Goal: Transaction & Acquisition: Purchase product/service

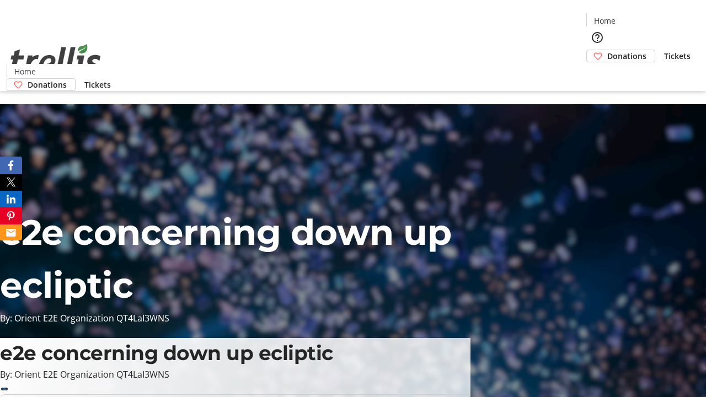
click at [608, 50] on span "Donations" at bounding box center [627, 56] width 39 height 12
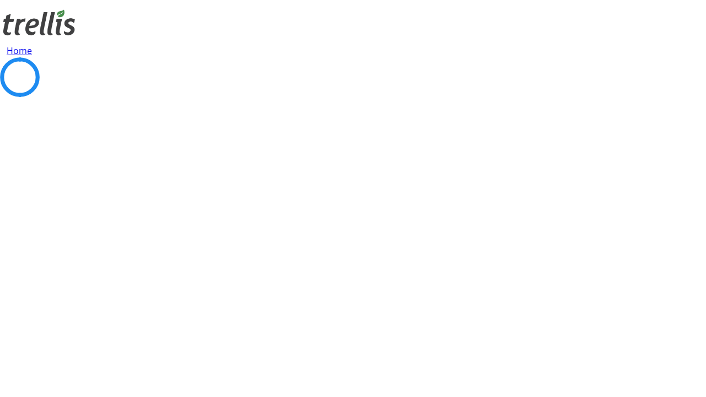
select select "CA"
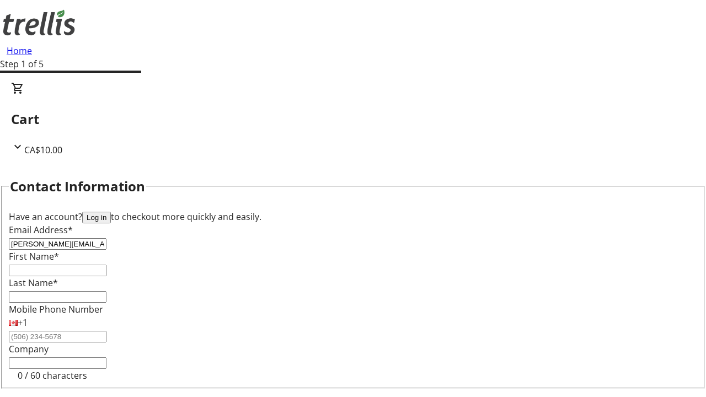
type input "[PERSON_NAME][EMAIL_ADDRESS][DOMAIN_NAME]"
type input "[PERSON_NAME]"
type input "Kshlerin"
type input "[STREET_ADDRESS][PERSON_NAME]"
type input "Kelowna"
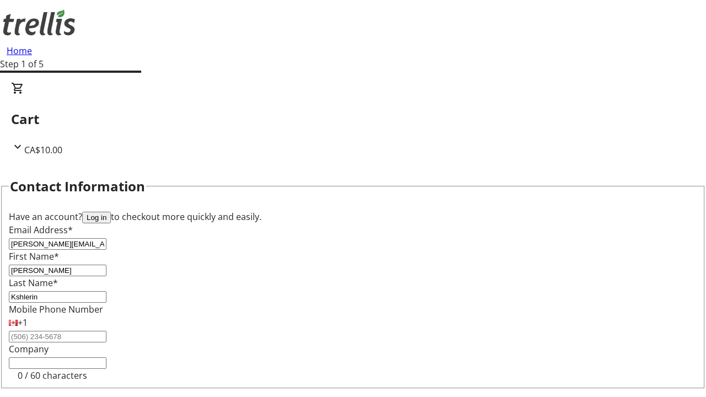
select select "BC"
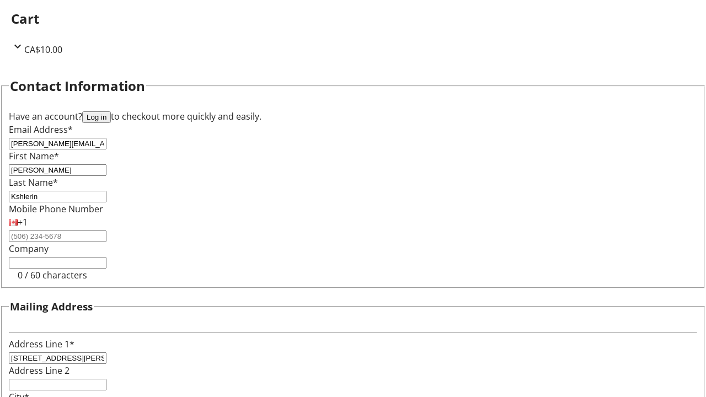
type input "Kelowna"
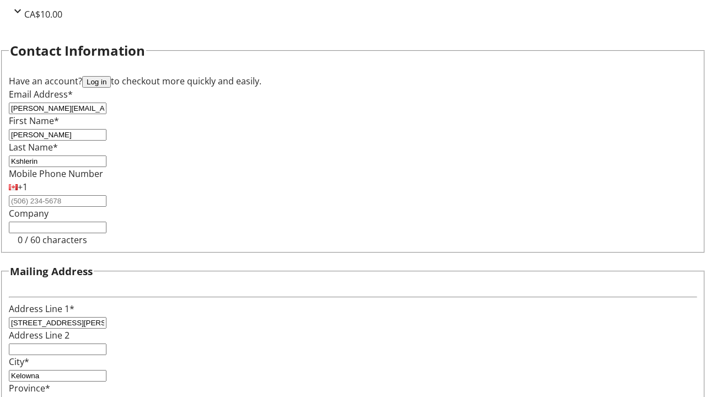
type input "V1Y 0C2"
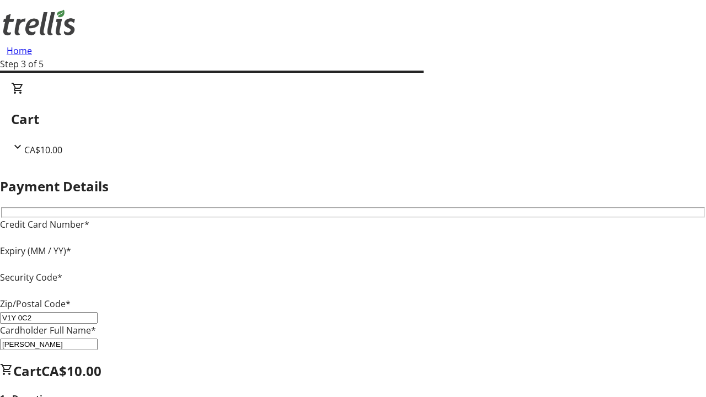
type input "V1Y 0C2"
